Goal: Task Accomplishment & Management: Use online tool/utility

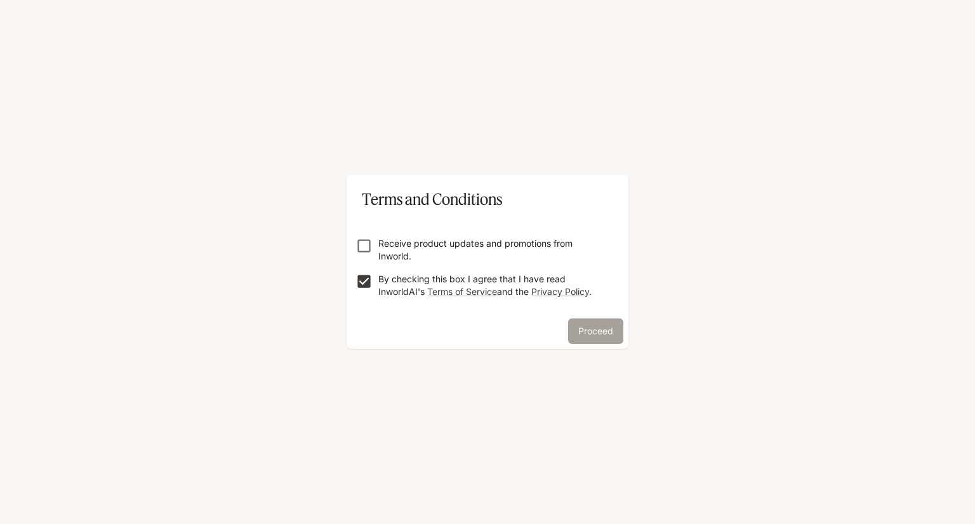
click at [599, 333] on button "Proceed" at bounding box center [595, 331] width 55 height 25
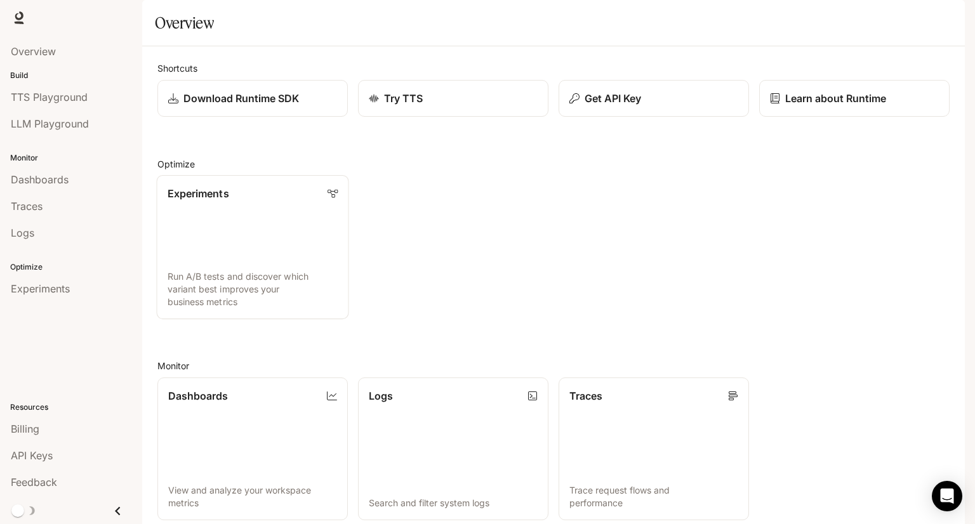
click at [286, 237] on link "Experiments Run A/B tests and discover which variant best improves your busines…" at bounding box center [253, 247] width 192 height 144
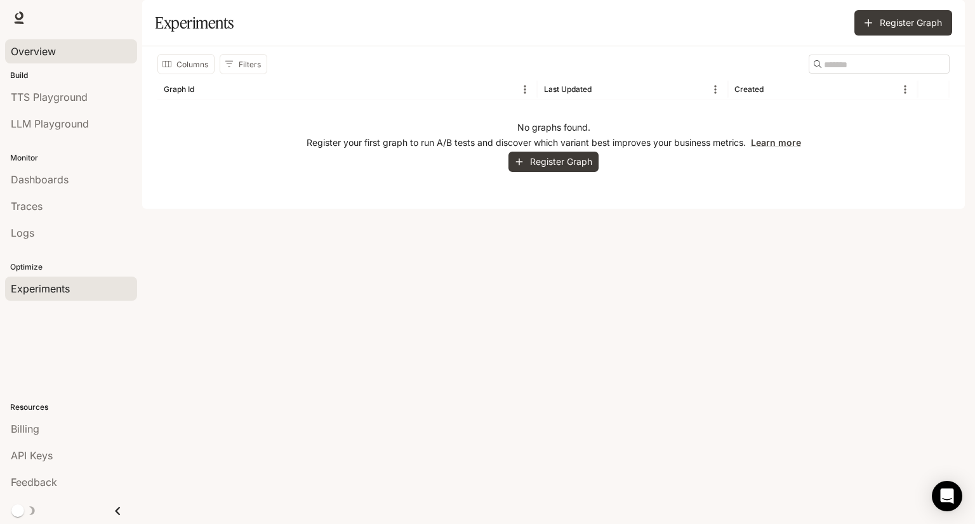
click at [51, 45] on span "Overview" at bounding box center [33, 51] width 45 height 15
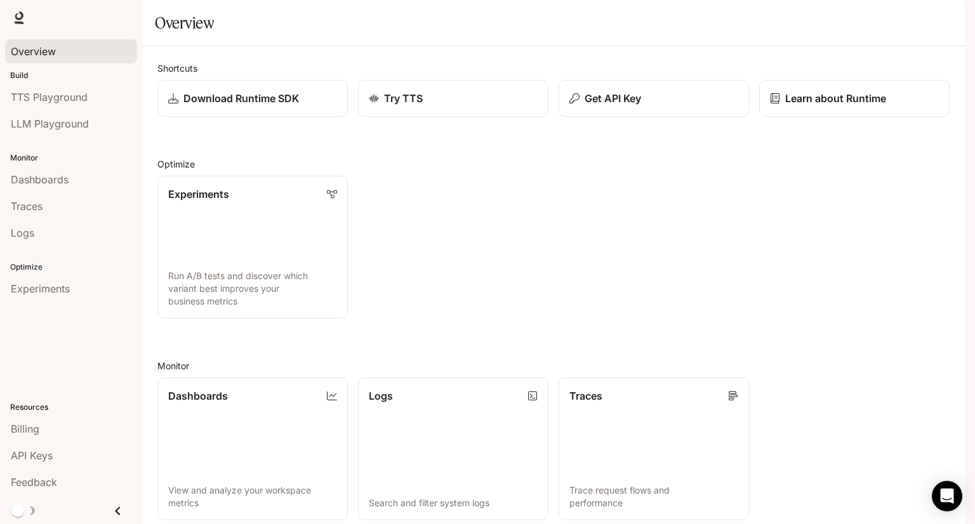
scroll to position [254, 0]
click at [88, 181] on div "Dashboards" at bounding box center [71, 179] width 121 height 15
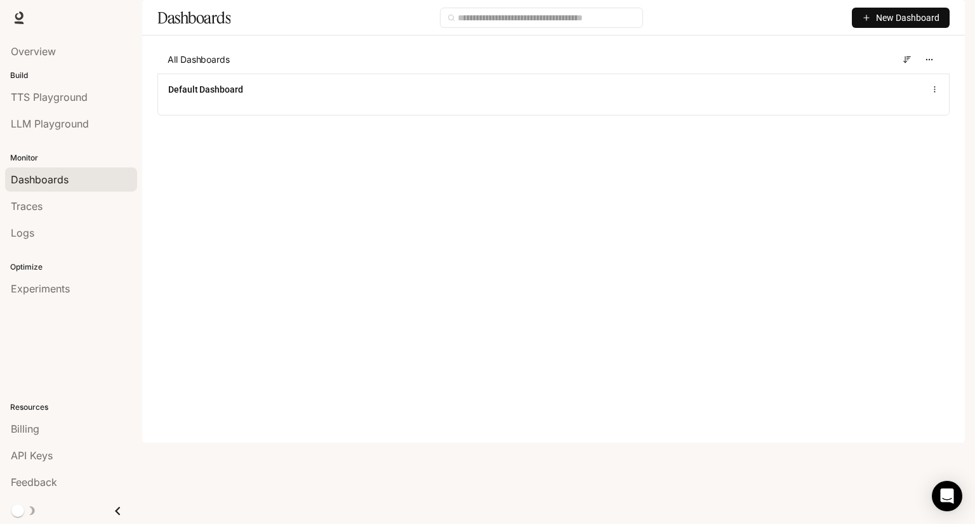
click at [878, 36] on div "Dashboards New Dashboard" at bounding box center [553, 18] width 823 height 36
click at [878, 25] on span "New Dashboard" at bounding box center [907, 18] width 63 height 14
click at [860, 110] on li "Import JSON" at bounding box center [886, 101] width 121 height 20
click at [886, 25] on span "New Dashboard" at bounding box center [907, 18] width 63 height 14
click at [843, 107] on div "Import JSON" at bounding box center [886, 101] width 105 height 14
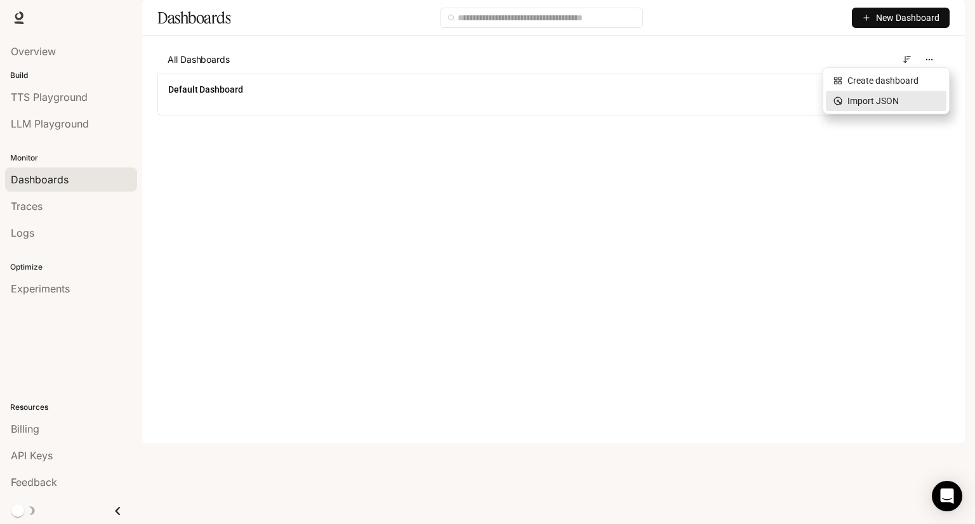
click at [843, 74] on div "All Dashboards" at bounding box center [553, 60] width 792 height 28
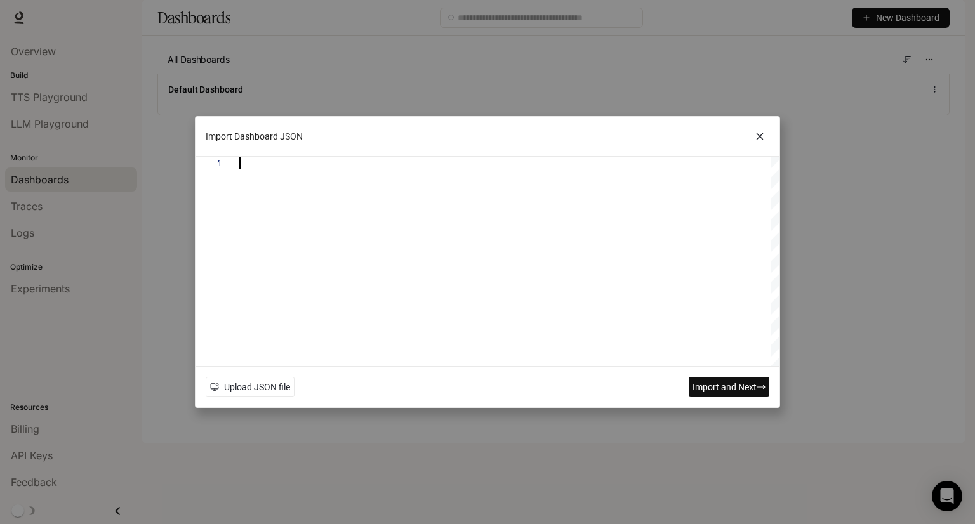
click at [397, 191] on div at bounding box center [509, 262] width 540 height 210
type textarea "*"
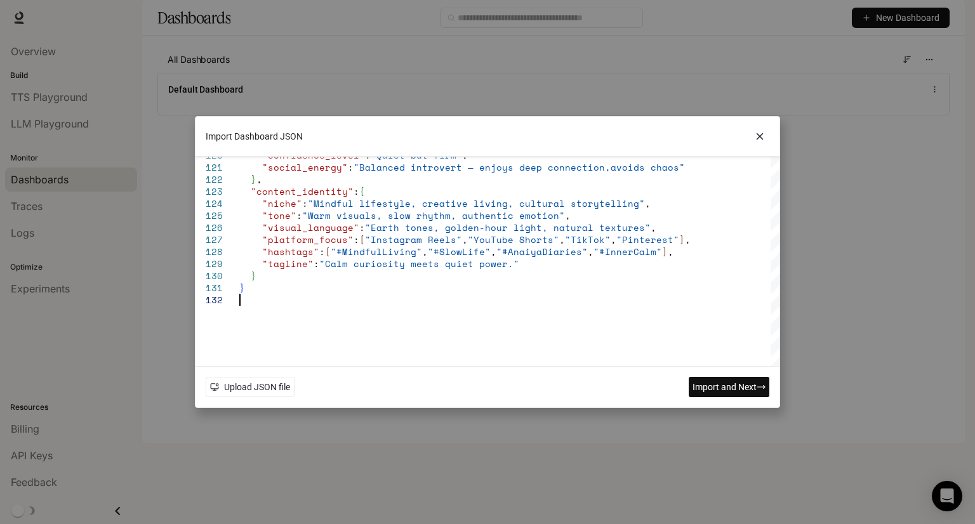
click at [695, 384] on span "Import and Next" at bounding box center [725, 387] width 64 height 14
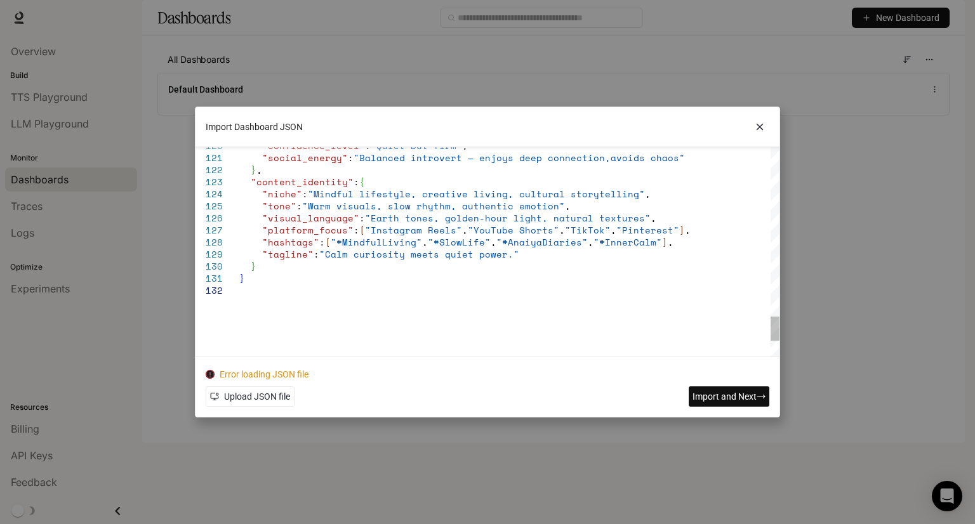
click at [736, 406] on button "Import and Next" at bounding box center [729, 397] width 81 height 20
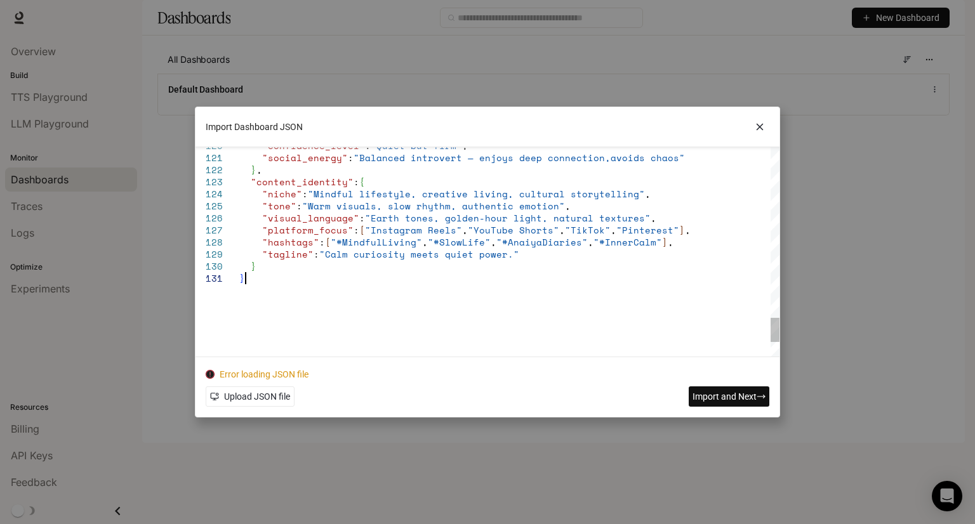
type textarea "**********"
click at [757, 132] on icon at bounding box center [759, 126] width 19 height 19
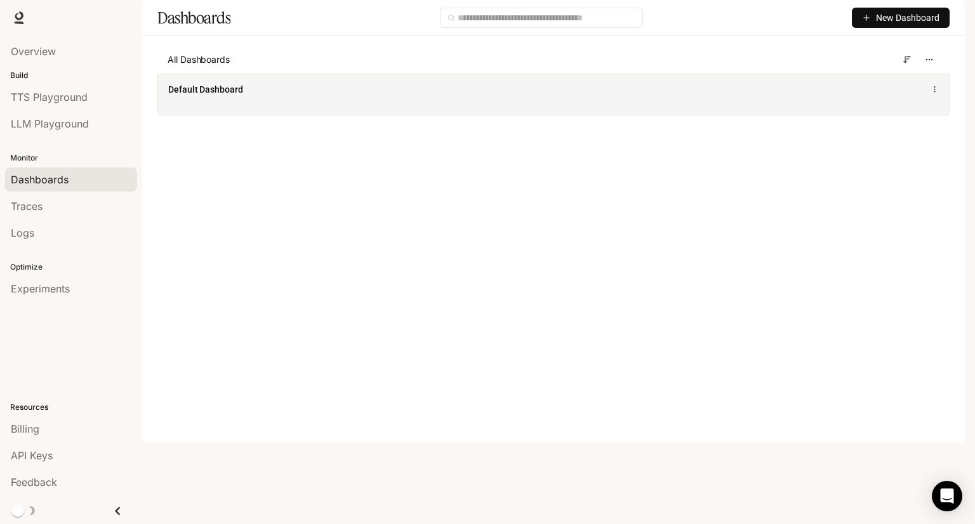
click at [340, 115] on div "Default Dashboard" at bounding box center [553, 94] width 791 height 41
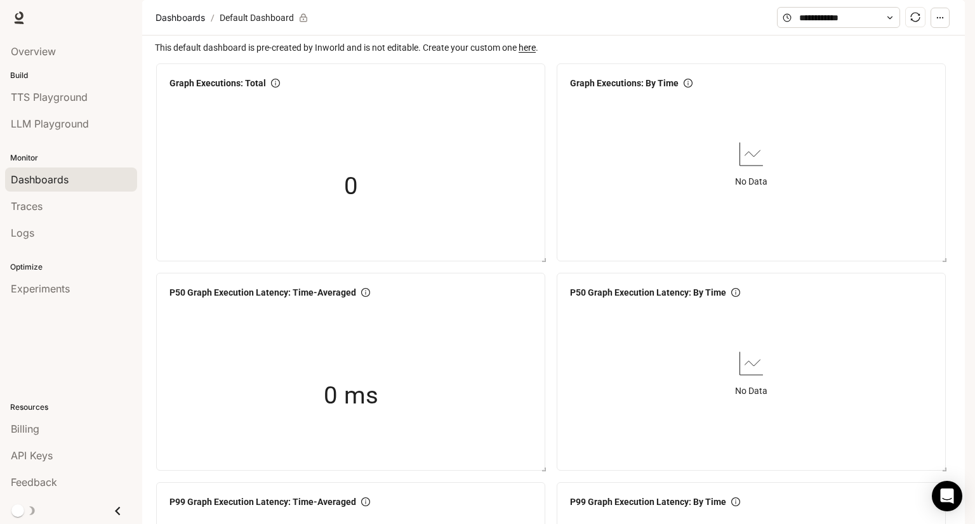
click at [943, 28] on button "button" at bounding box center [940, 18] width 19 height 20
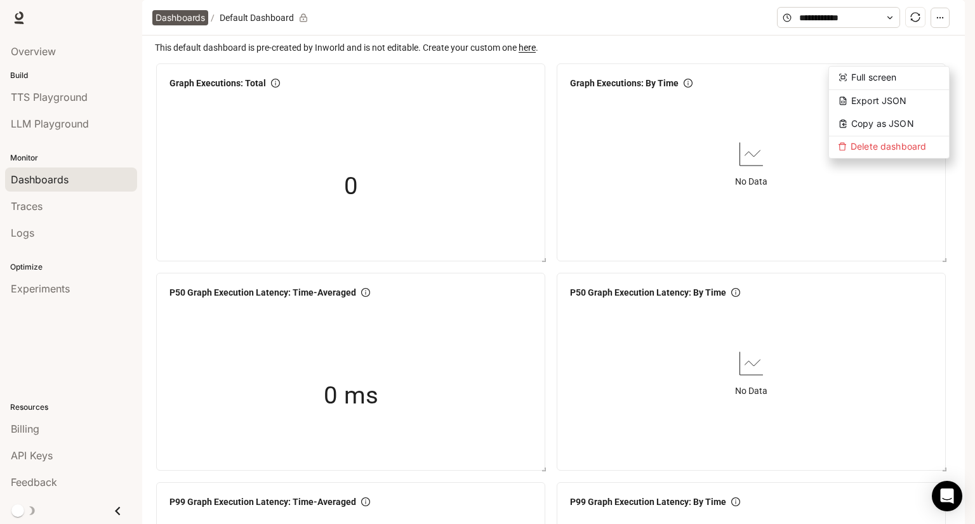
click at [173, 25] on span "Dashboards" at bounding box center [181, 17] width 50 height 15
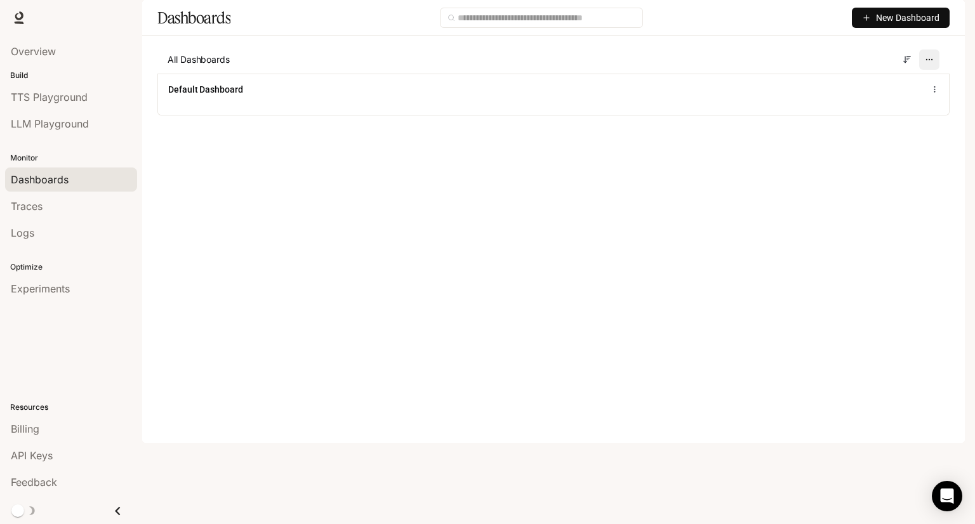
click at [934, 70] on button "button" at bounding box center [929, 60] width 20 height 20
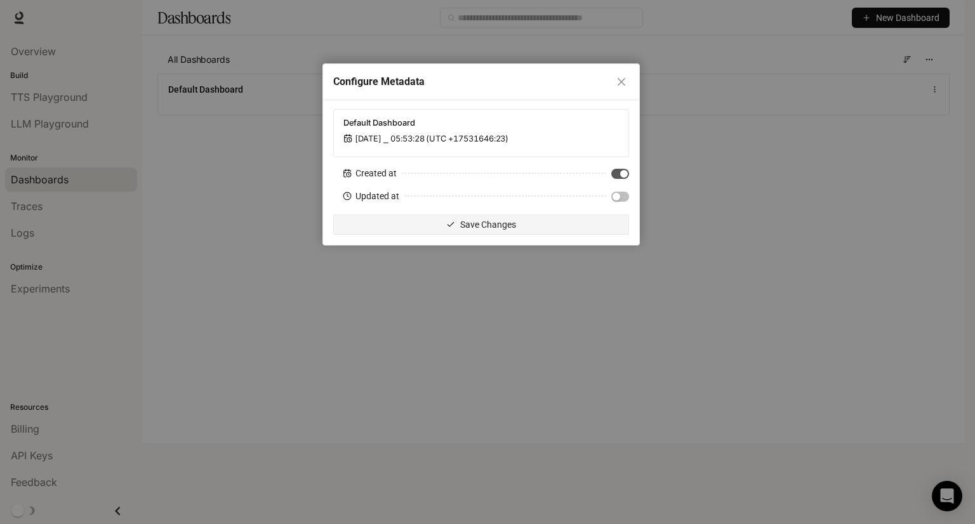
click at [924, 54] on div "Configure Metadata Default Dashboard [DATE] ⎯ 05:53:28 (UTC +17531646:23) Creat…" at bounding box center [487, 262] width 975 height 524
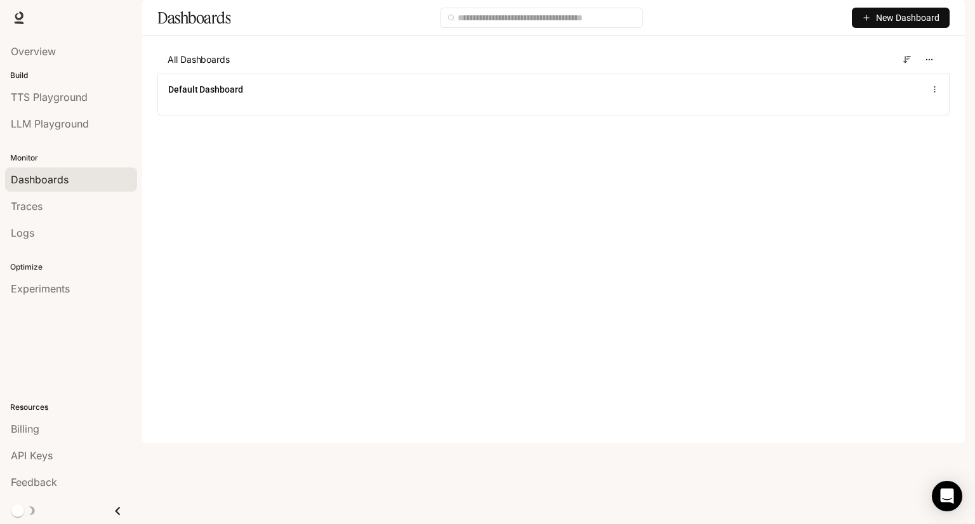
click at [924, 25] on span "New Dashboard" at bounding box center [907, 18] width 63 height 14
click at [906, 82] on div "Create dashboard" at bounding box center [886, 81] width 105 height 14
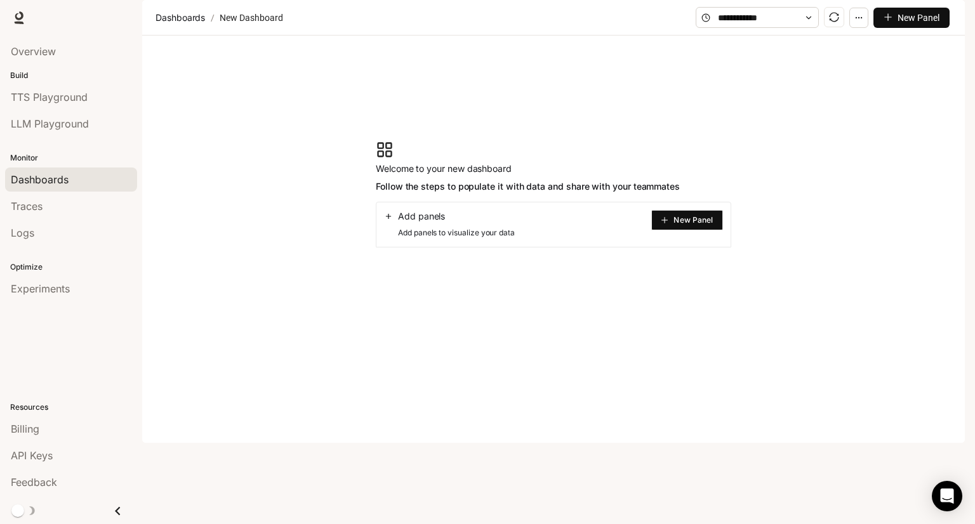
click at [686, 223] on span "New Panel" at bounding box center [693, 220] width 39 height 6
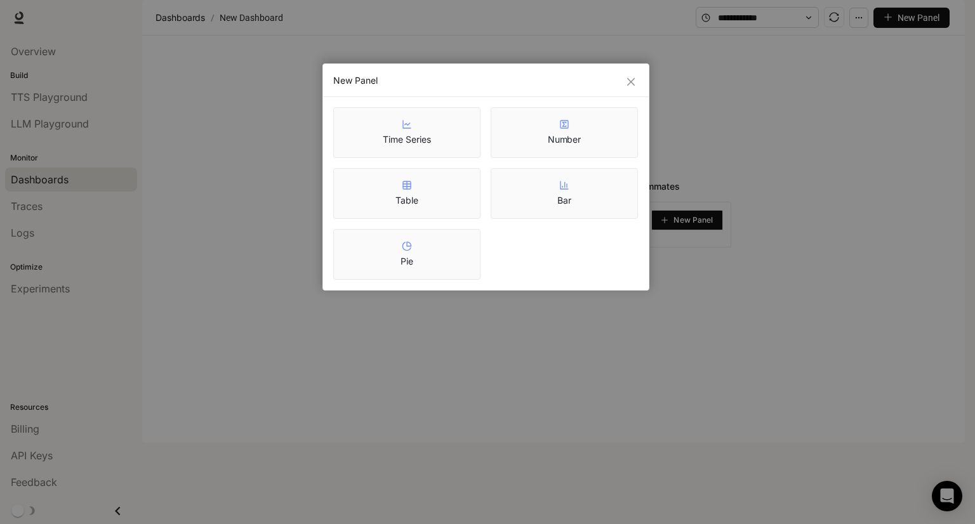
click at [703, 192] on div "New Panel Time Series Number Table Bar Pie" at bounding box center [487, 262] width 975 height 524
